Goal: Information Seeking & Learning: Check status

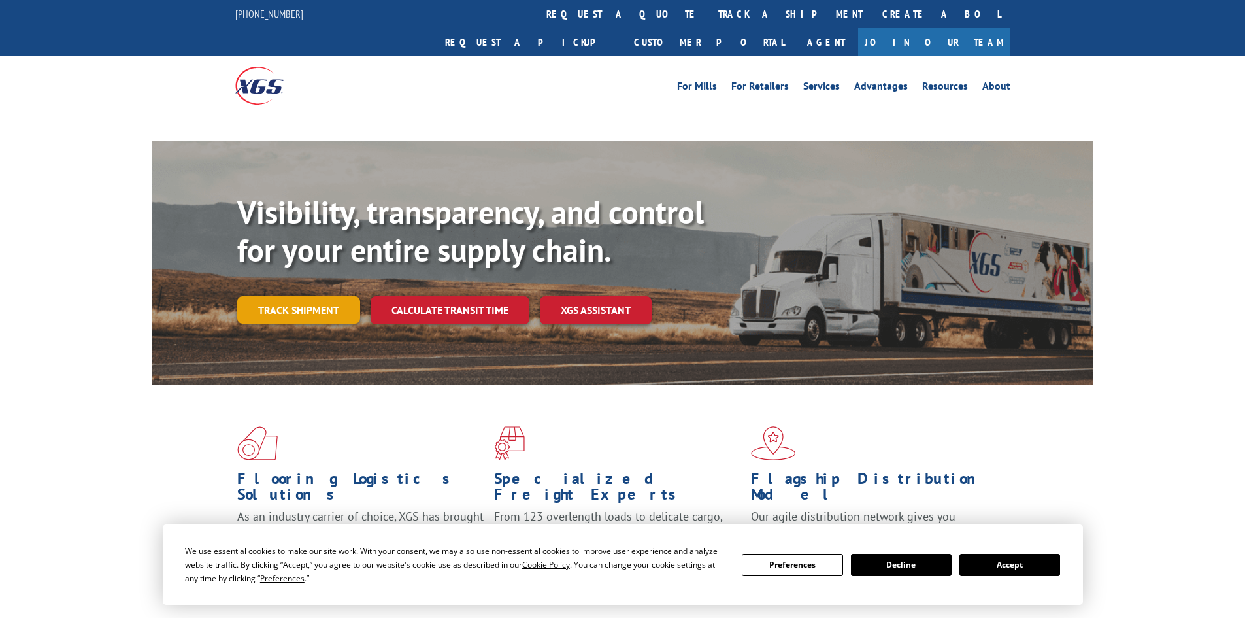
click at [292, 296] on link "Track shipment" at bounding box center [298, 309] width 123 height 27
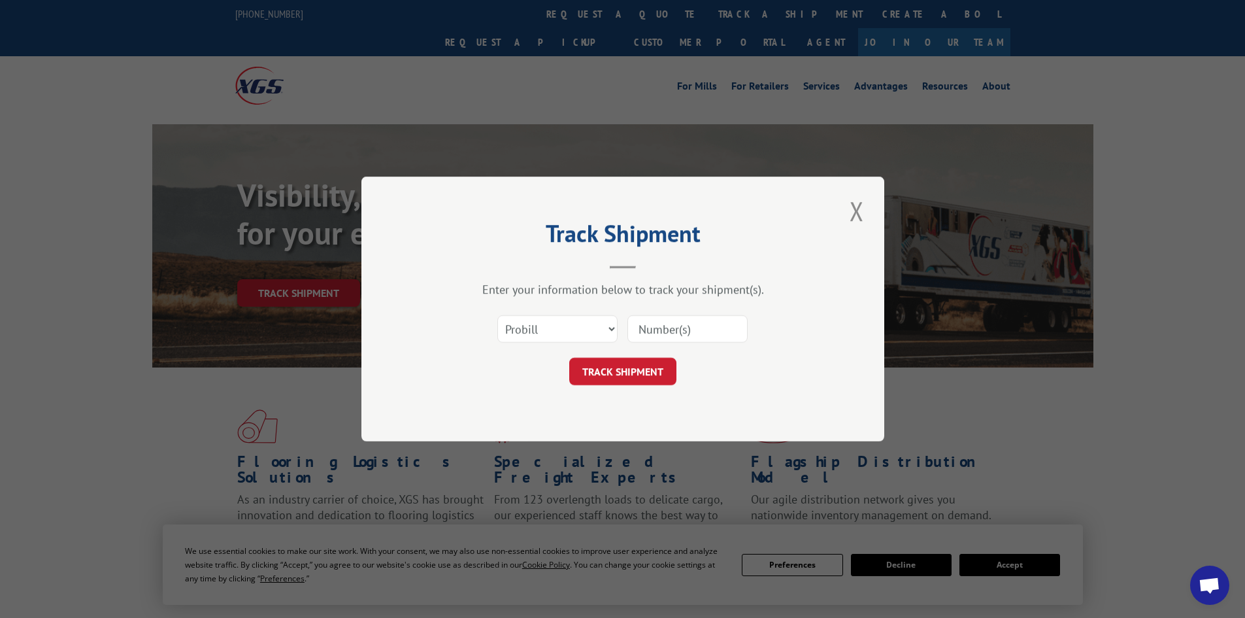
click at [631, 328] on input at bounding box center [687, 328] width 120 height 27
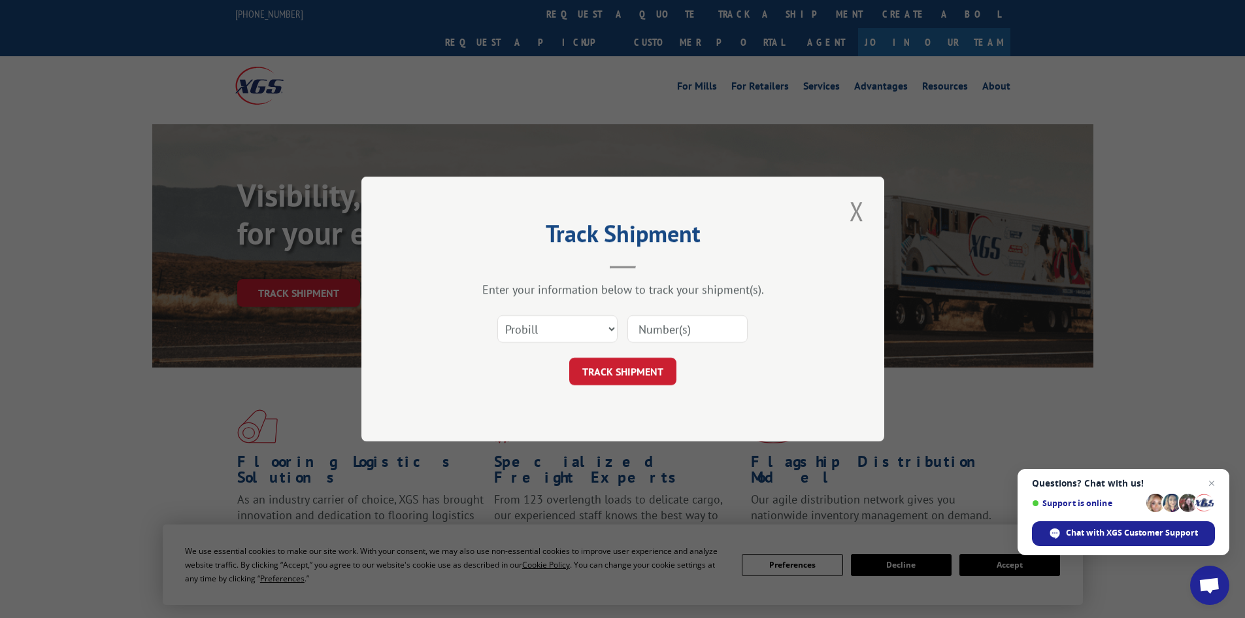
paste input "17461994"
type input "17461994"
click at [622, 369] on button "TRACK SHIPMENT" at bounding box center [622, 371] width 107 height 27
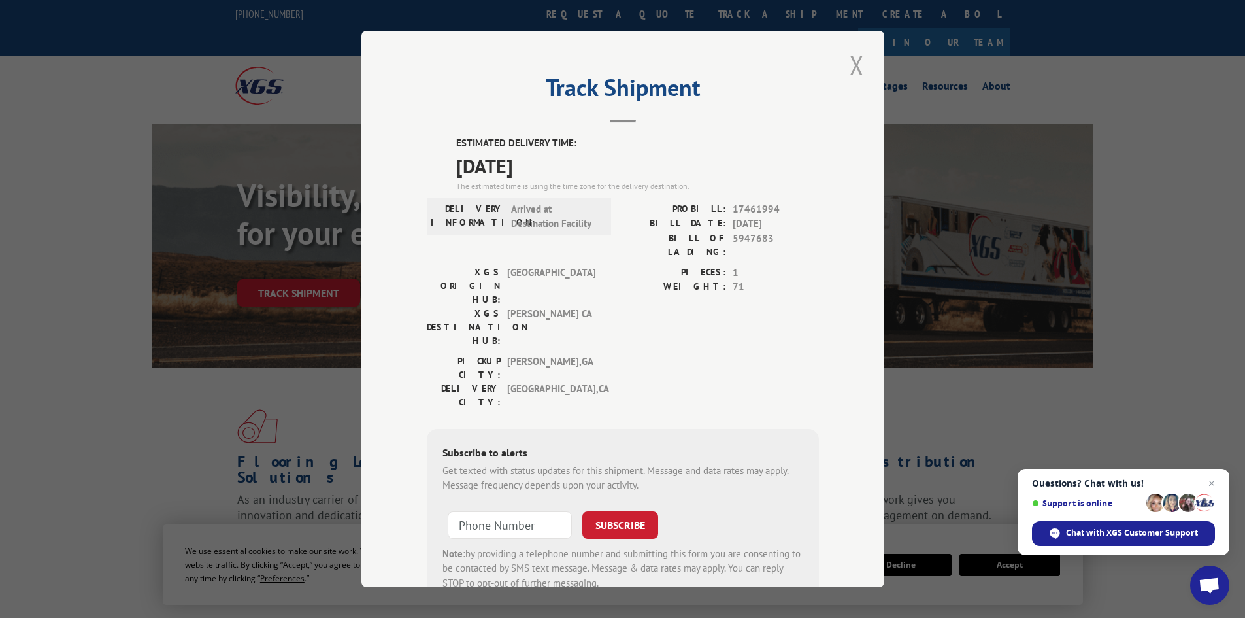
click at [863, 69] on div "Track Shipment ESTIMATED DELIVERY TIME: [DATE] The estimated time is using the …" at bounding box center [622, 309] width 523 height 556
click at [848, 64] on button "Close modal" at bounding box center [857, 65] width 22 height 36
